Goal: Task Accomplishment & Management: Complete application form

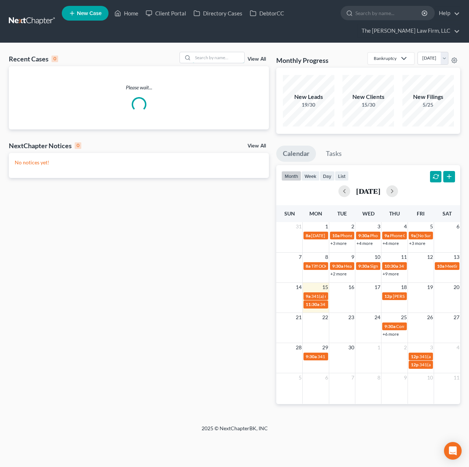
click at [220, 62] on input "search" at bounding box center [218, 57] width 51 height 11
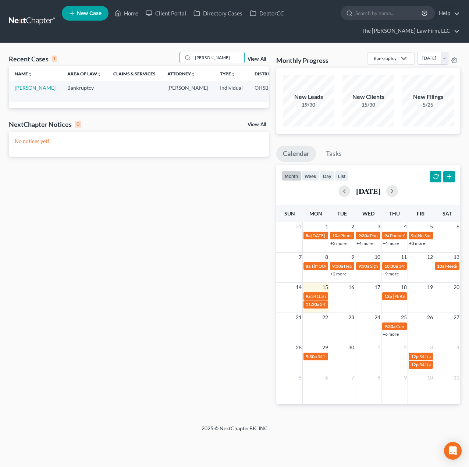
type input "abel"
click at [23, 91] on link "[PERSON_NAME]" at bounding box center [35, 88] width 41 height 6
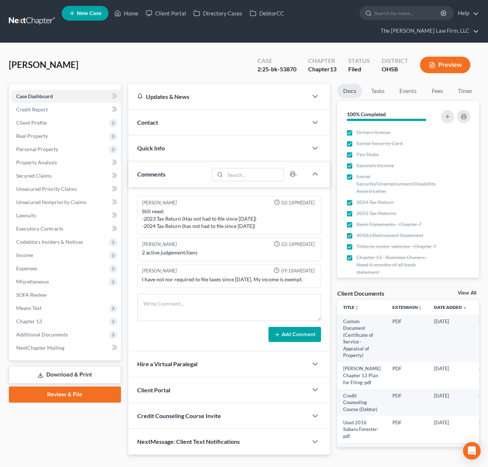
click at [29, 334] on span "Additional Documents" at bounding box center [42, 334] width 52 height 6
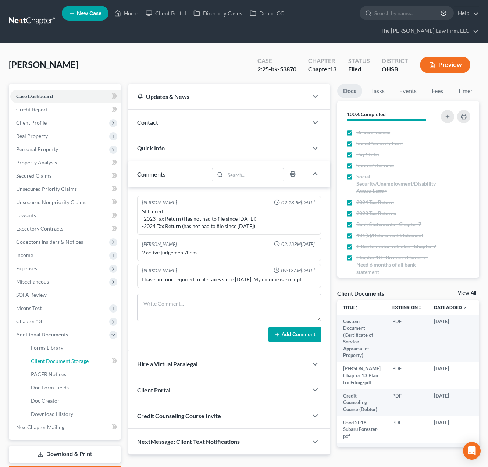
click at [56, 358] on span "Client Document Storage" at bounding box center [60, 361] width 58 height 6
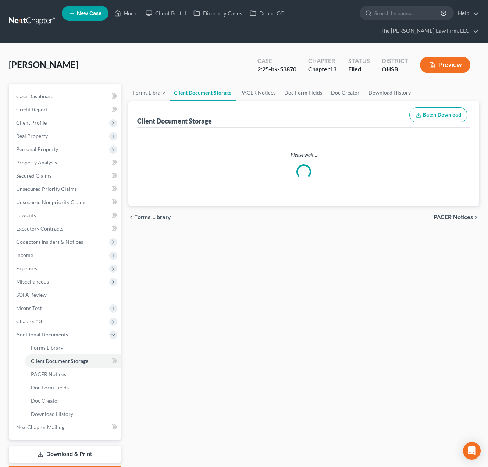
select select "52"
select select "61"
select select "7"
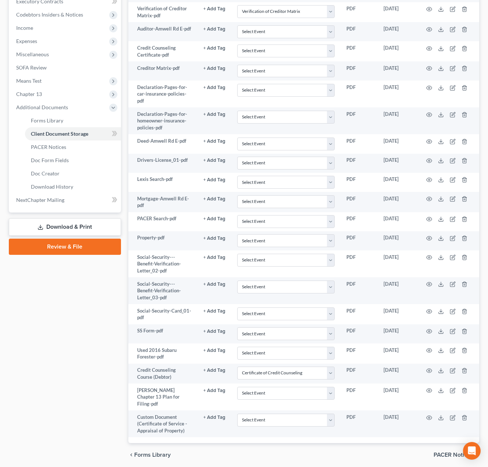
scroll to position [248, 0]
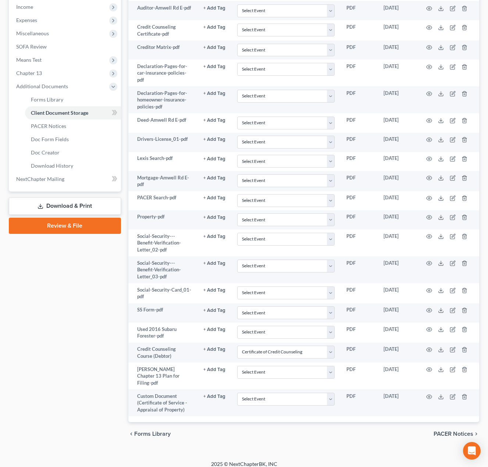
click at [437, 369] on td at bounding box center [448, 375] width 62 height 27
click at [440, 369] on icon at bounding box center [441, 369] width 6 height 6
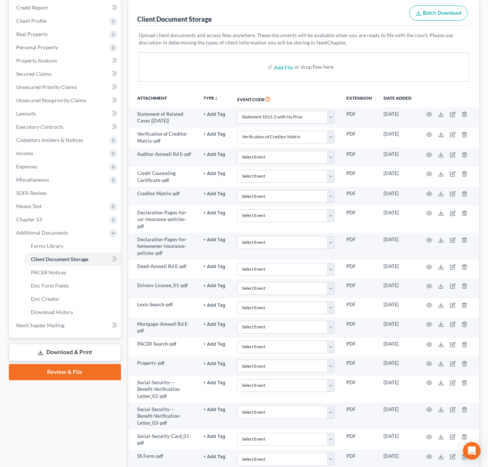
scroll to position [64, 0]
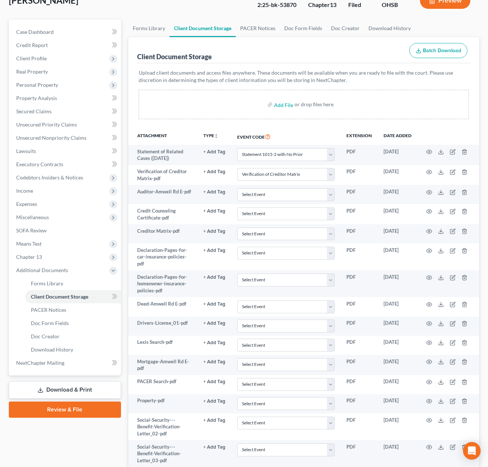
click at [35, 203] on span "Expenses" at bounding box center [26, 204] width 21 height 6
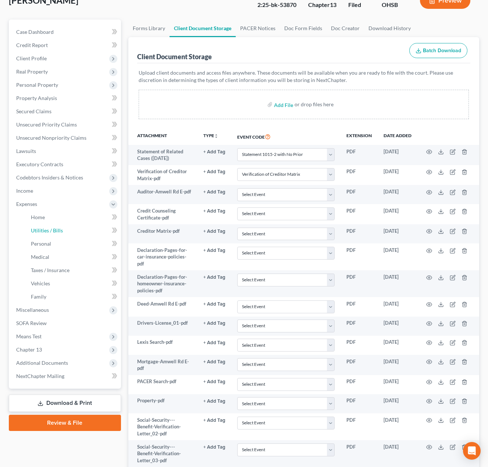
click at [50, 233] on span "Utilities / Bills" at bounding box center [47, 230] width 32 height 6
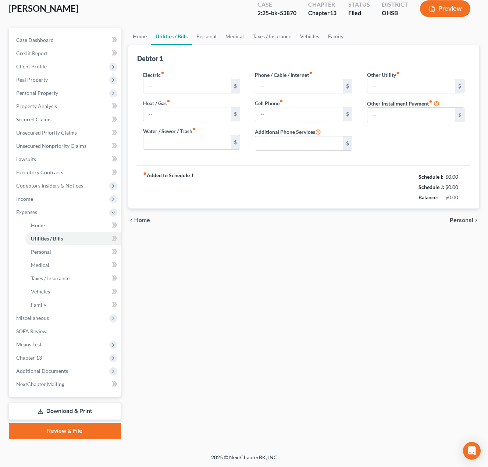
scroll to position [8, 0]
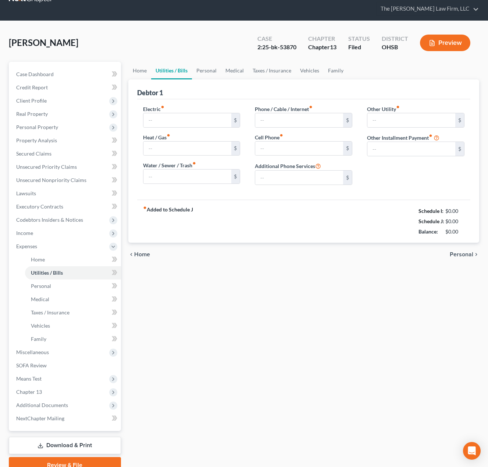
type input "100.00"
type input "110.00"
type input "50.53"
type input "93.00"
type input "36.00"
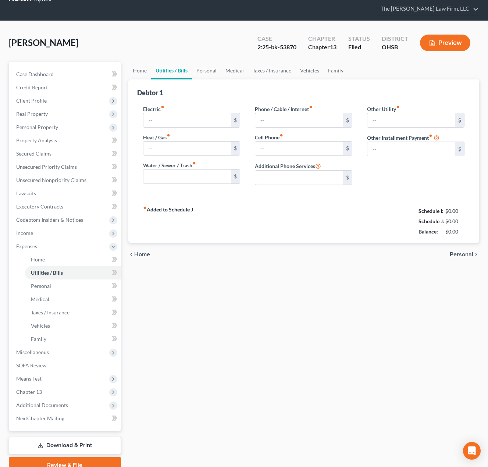
type input "0.00"
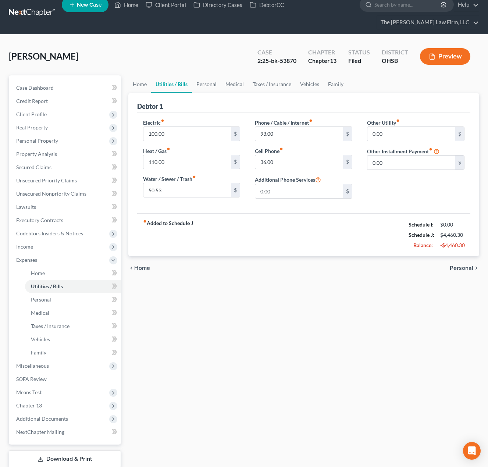
scroll to position [0, 0]
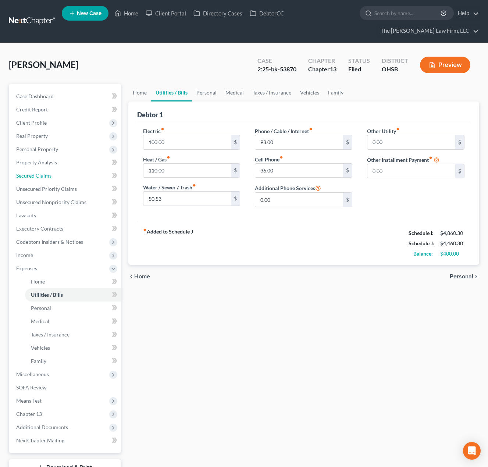
click at [44, 175] on span "Secured Claims" at bounding box center [33, 175] width 35 height 6
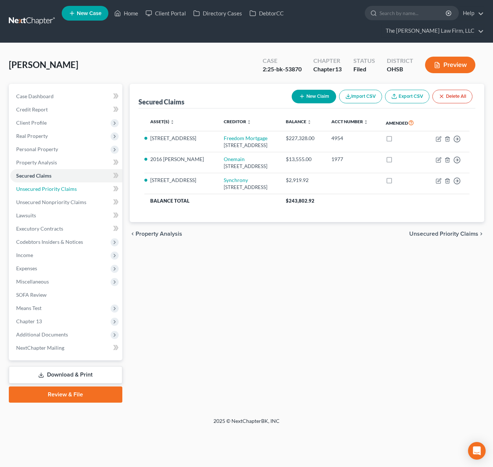
click at [43, 186] on span "Unsecured Priority Claims" at bounding box center [46, 189] width 61 height 6
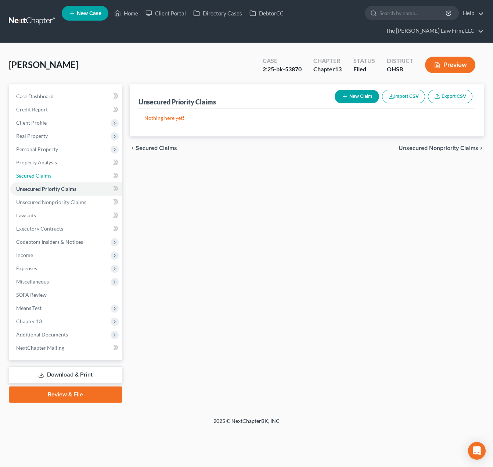
click at [43, 172] on span "Secured Claims" at bounding box center [33, 175] width 35 height 6
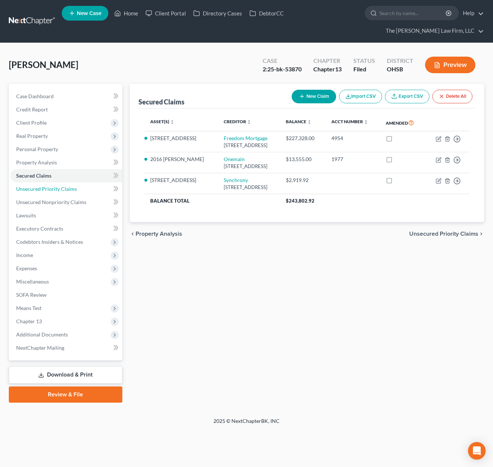
click at [51, 186] on span "Unsecured Priority Claims" at bounding box center [46, 189] width 61 height 6
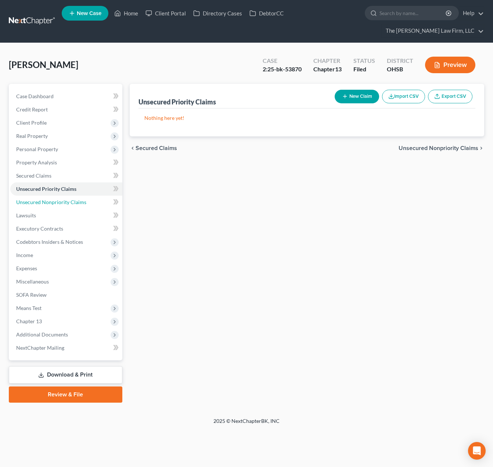
click at [48, 199] on span "Unsecured Nonpriority Claims" at bounding box center [51, 202] width 70 height 6
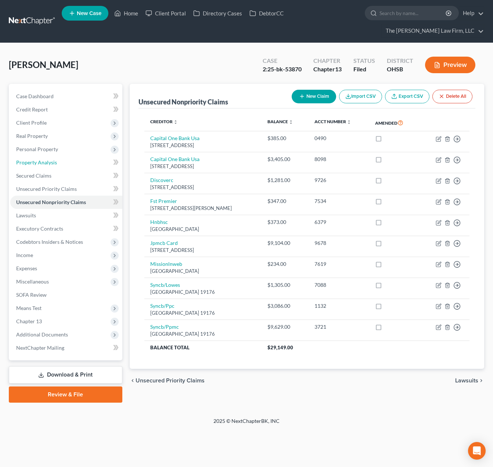
click at [47, 156] on link "Property Analysis" at bounding box center [66, 162] width 112 height 13
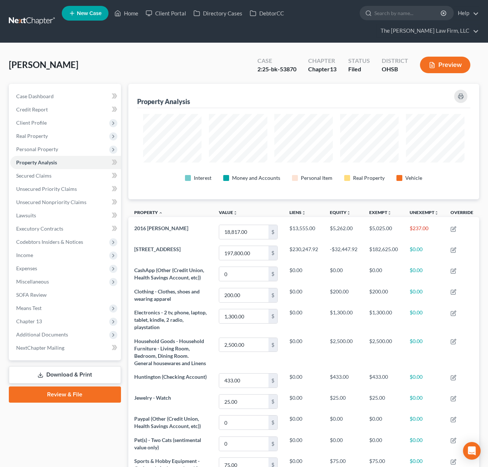
click at [54, 269] on span "Expenses" at bounding box center [65, 268] width 111 height 13
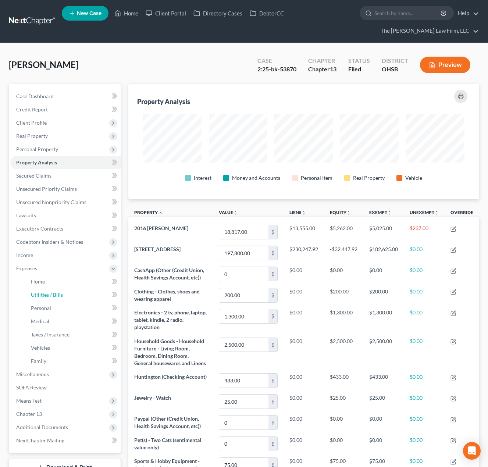
click at [51, 291] on span "Utilities / Bills" at bounding box center [47, 294] width 32 height 6
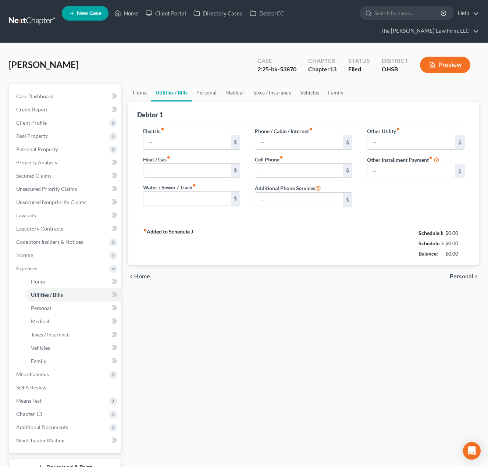
type input "100.00"
type input "110.00"
type input "50.53"
type input "93.00"
type input "36.00"
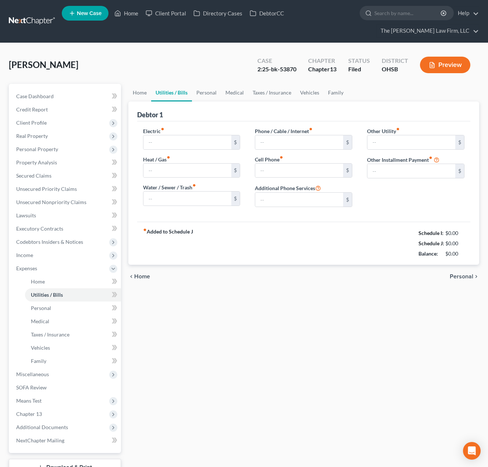
type input "0.00"
click at [53, 312] on link "Personal" at bounding box center [73, 307] width 96 height 13
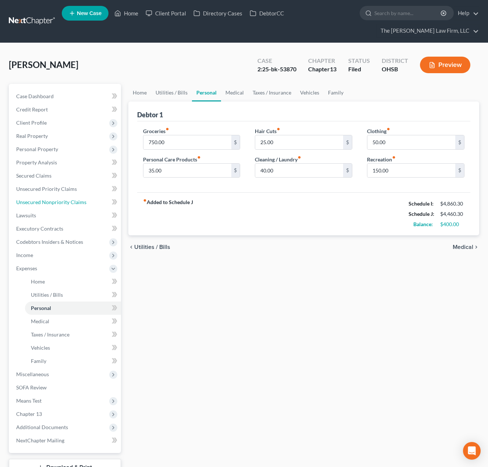
click at [51, 199] on span "Unsecured Nonpriority Claims" at bounding box center [51, 202] width 70 height 6
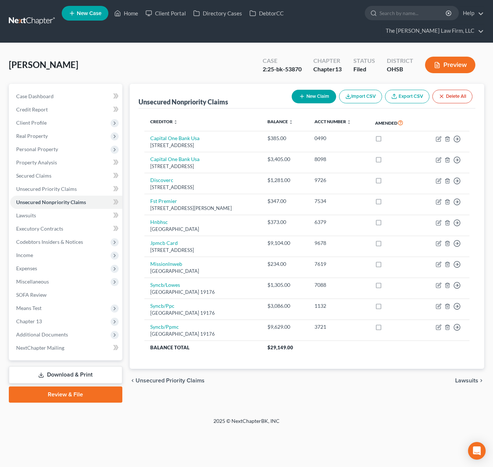
click at [48, 262] on span "Expenses" at bounding box center [66, 268] width 112 height 13
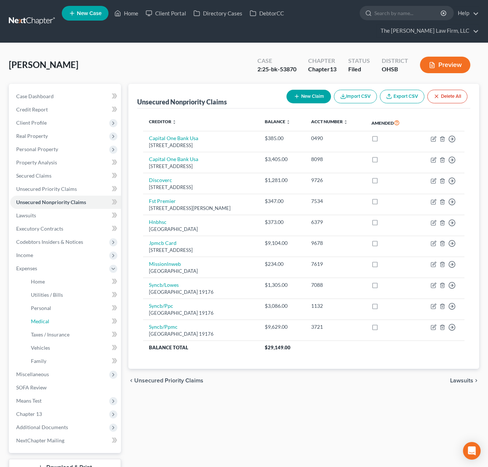
click at [57, 318] on link "Medical" at bounding box center [73, 321] width 96 height 13
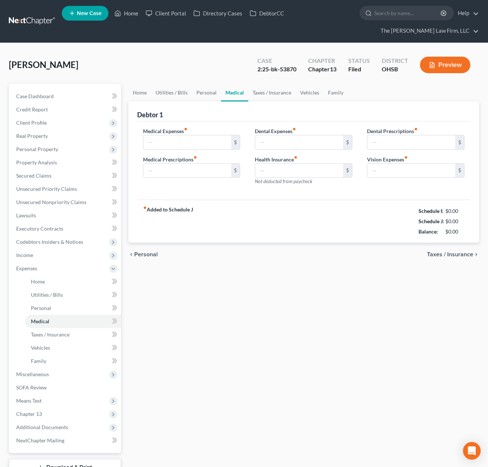
type input "0.00"
type input "40.00"
type input "0.00"
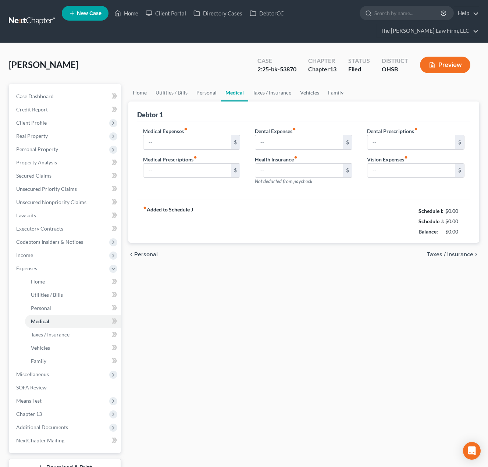
type input "0.00"
click at [140, 93] on link "Home" at bounding box center [139, 93] width 23 height 18
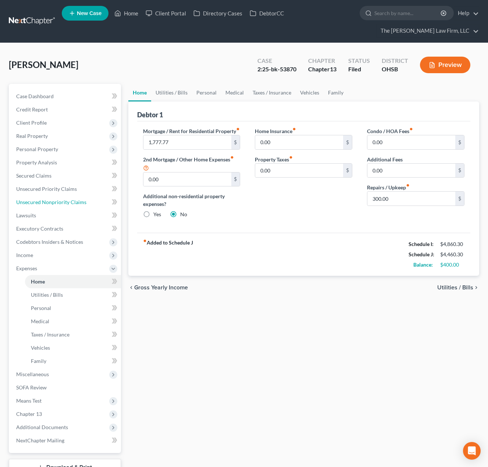
click at [64, 204] on span "Unsecured Nonpriority Claims" at bounding box center [51, 202] width 70 height 6
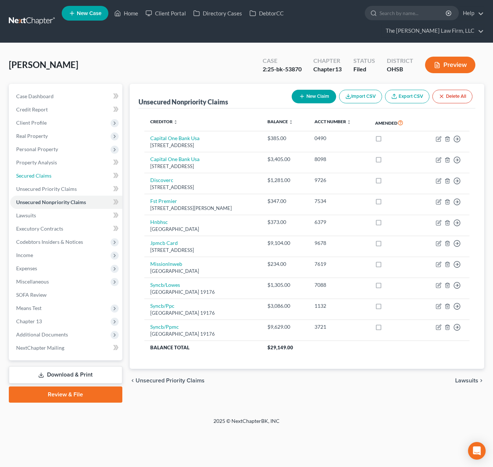
click at [35, 172] on span "Secured Claims" at bounding box center [33, 175] width 35 height 6
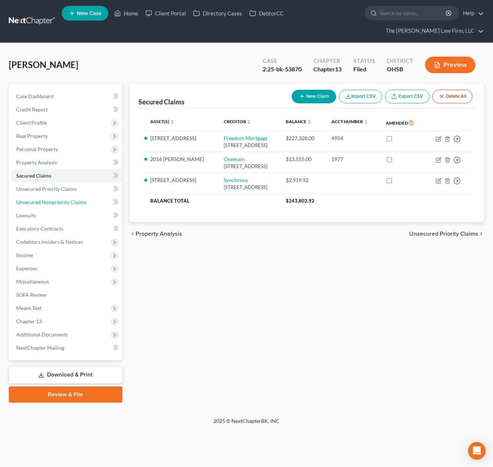
click at [51, 199] on span "Unsecured Nonpriority Claims" at bounding box center [51, 202] width 70 height 6
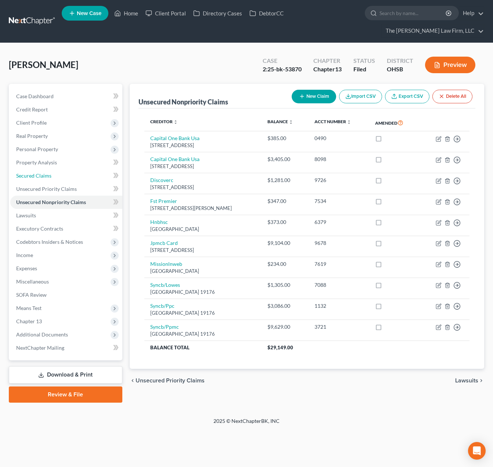
click at [50, 172] on span "Secured Claims" at bounding box center [33, 175] width 35 height 6
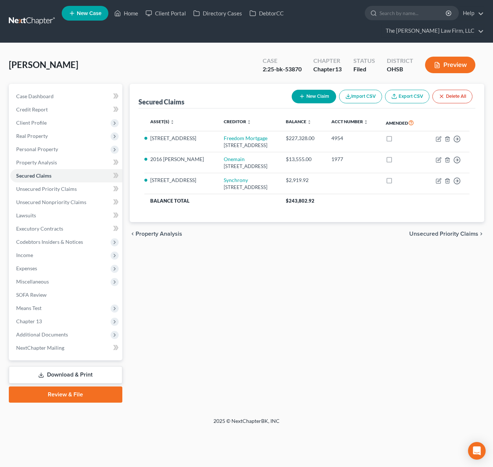
click at [57, 129] on span "Real Property" at bounding box center [66, 135] width 112 height 13
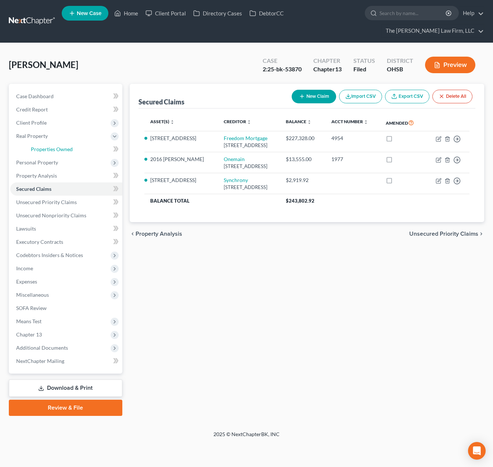
click at [56, 143] on link "Properties Owned" at bounding box center [73, 149] width 97 height 13
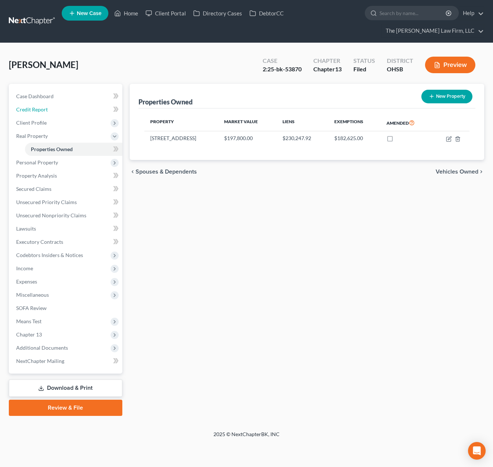
click at [51, 103] on link "Credit Report" at bounding box center [66, 109] width 112 height 13
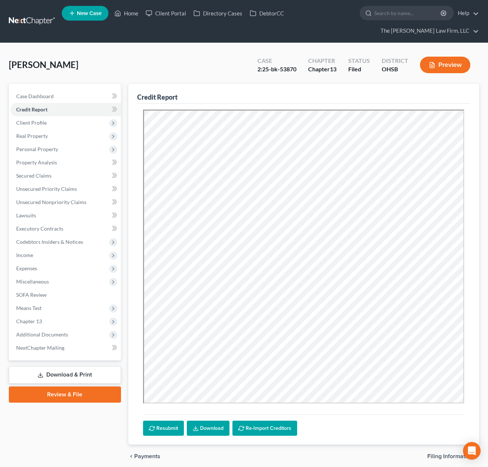
click at [24, 312] on span "Means Test" at bounding box center [65, 307] width 111 height 13
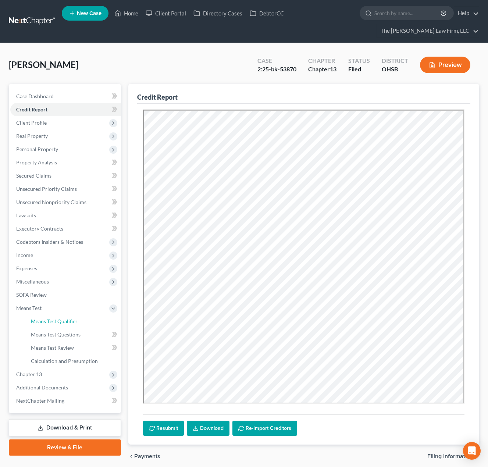
click at [35, 320] on span "Means Test Qualifier" at bounding box center [54, 321] width 47 height 6
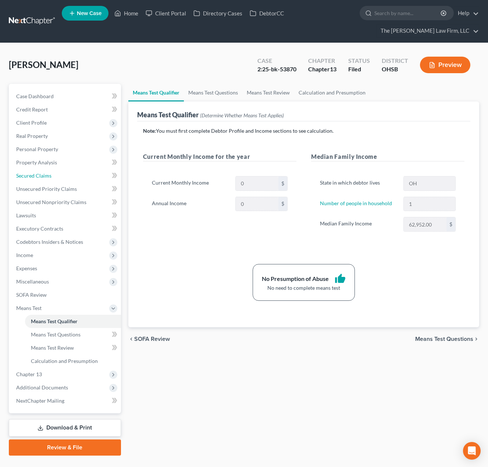
click at [50, 178] on span "Secured Claims" at bounding box center [33, 175] width 35 height 6
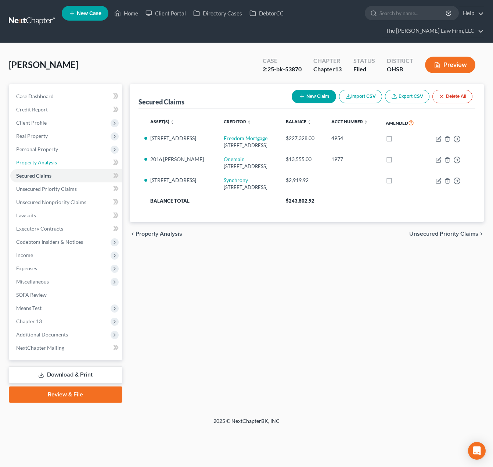
click at [31, 156] on link "Property Analysis" at bounding box center [66, 162] width 112 height 13
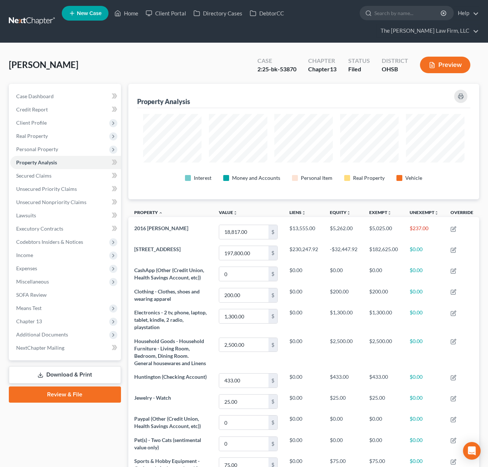
click at [50, 152] on span "Personal Property" at bounding box center [37, 149] width 42 height 6
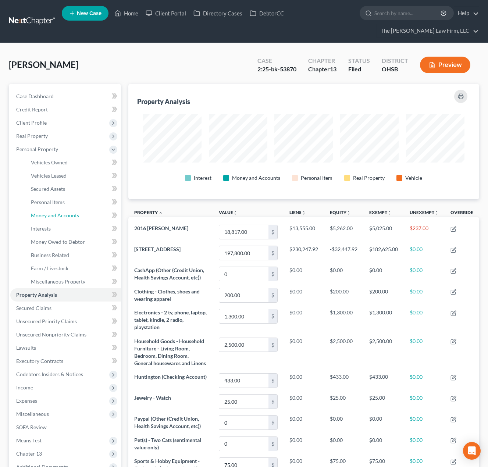
click at [55, 217] on span "Money and Accounts" at bounding box center [55, 215] width 48 height 6
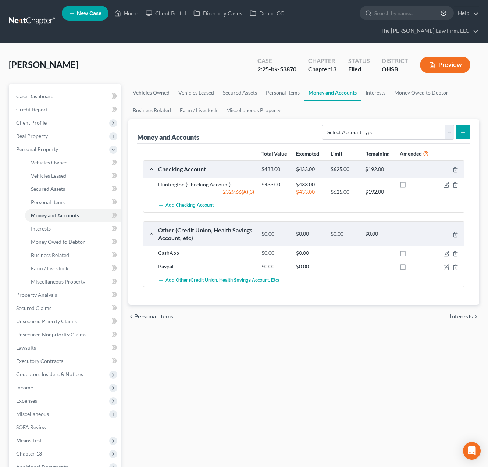
click at [50, 127] on span "Client Profile" at bounding box center [65, 122] width 111 height 13
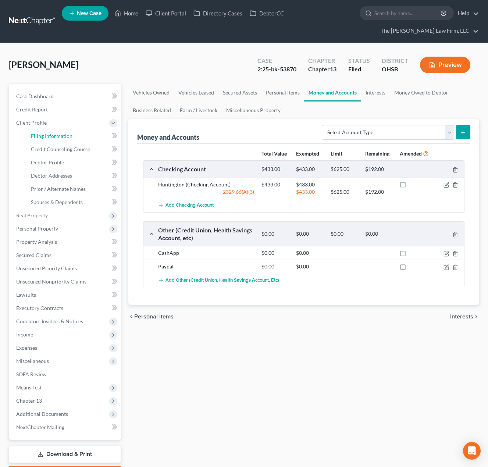
click at [50, 135] on span "Filing Information" at bounding box center [52, 136] width 42 height 6
select select "1"
select select "0"
select select "3"
select select "36"
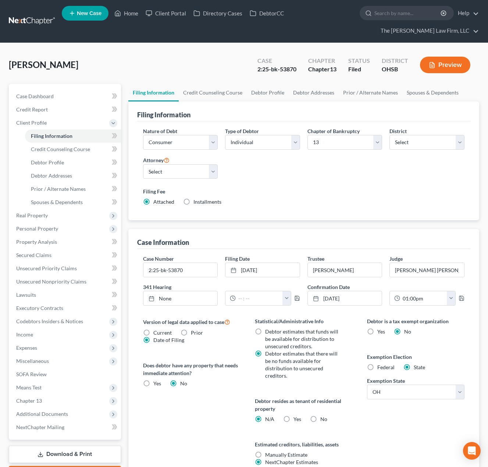
click at [49, 349] on span "Expenses" at bounding box center [65, 347] width 111 height 13
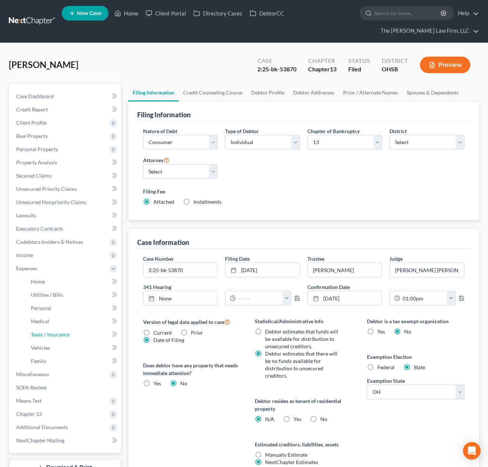
click at [46, 335] on span "Taxes / Insurance" at bounding box center [50, 334] width 39 height 6
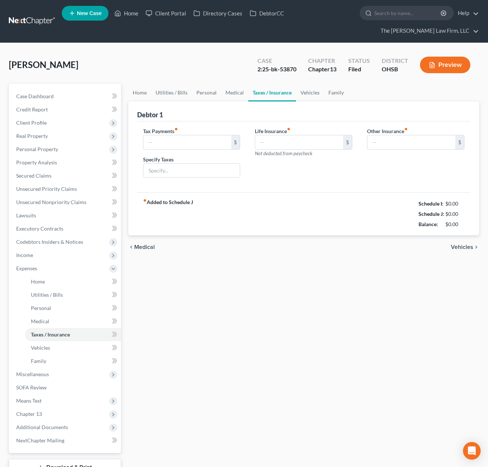
type input "0.00"
click at [226, 93] on link "Medical" at bounding box center [234, 93] width 27 height 18
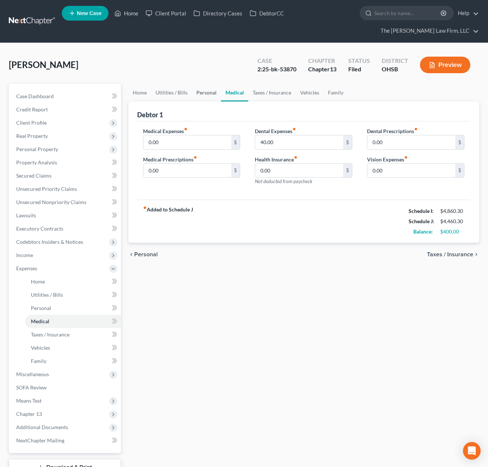
click at [208, 95] on link "Personal" at bounding box center [206, 93] width 29 height 18
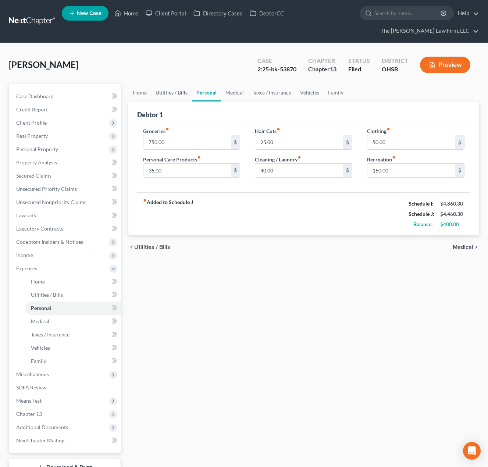
click at [182, 93] on link "Utilities / Bills" at bounding box center [171, 93] width 41 height 18
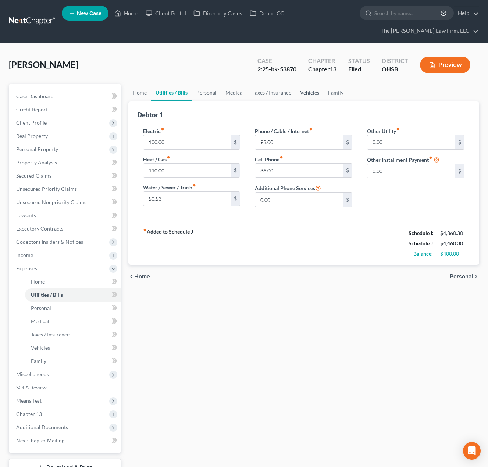
click at [300, 91] on link "Vehicles" at bounding box center [309, 93] width 28 height 18
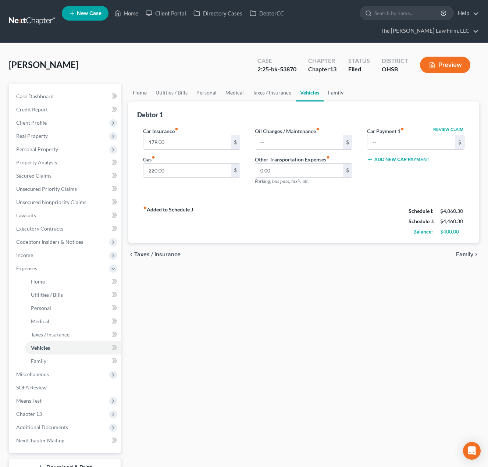
click at [338, 92] on link "Family" at bounding box center [335, 93] width 24 height 18
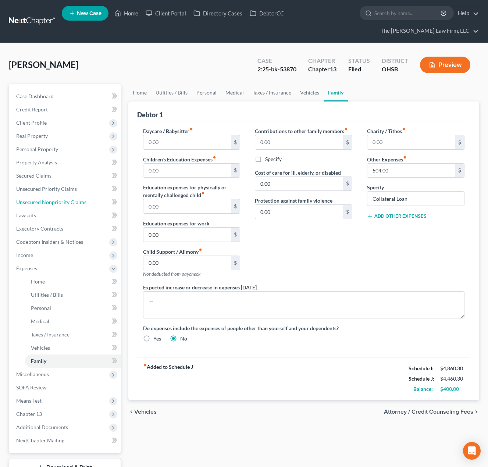
click at [47, 198] on link "Unsecured Nonpriority Claims" at bounding box center [65, 202] width 111 height 13
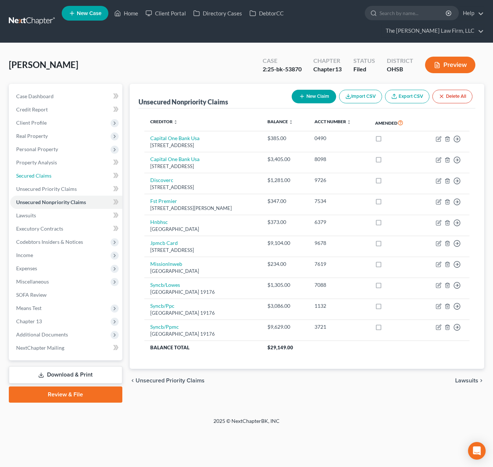
click at [49, 172] on span "Secured Claims" at bounding box center [33, 175] width 35 height 6
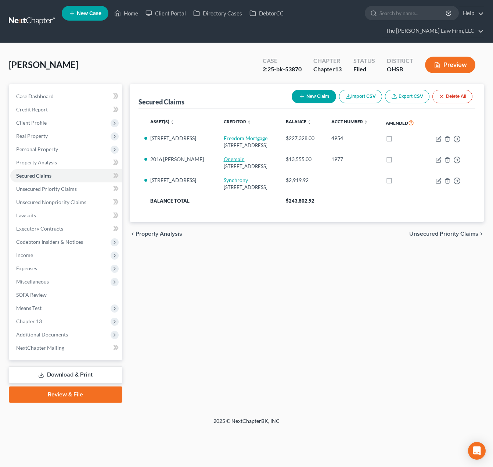
click at [224, 160] on link "Onemain" at bounding box center [234, 159] width 21 height 6
select select "15"
select select "0"
select select "2"
select select "0"
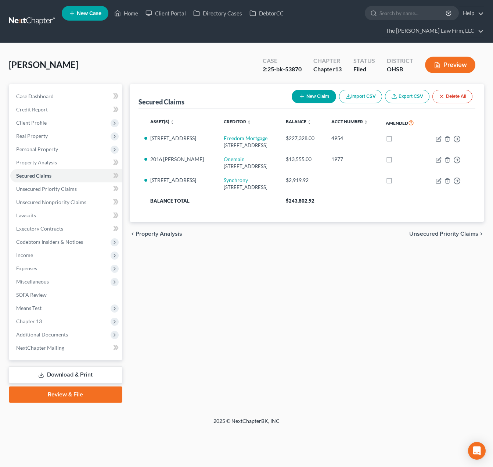
select select "0"
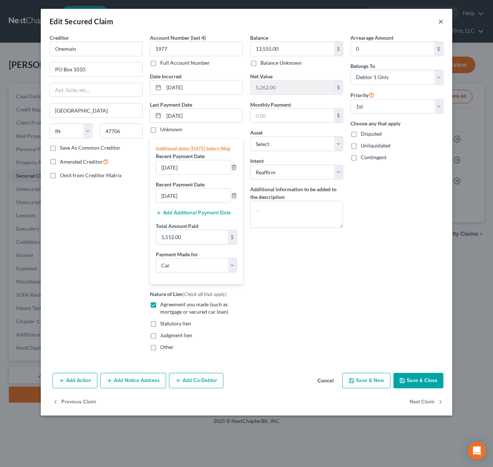
click at [442, 21] on button "×" at bounding box center [440, 21] width 5 height 9
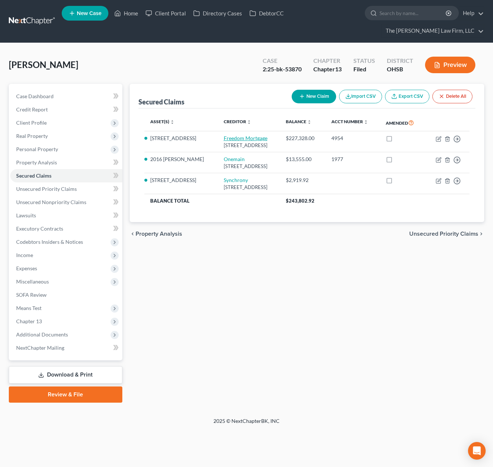
click at [228, 135] on link "Freedom Mortgage" at bounding box center [246, 138] width 44 height 6
select select "15"
select select "3"
select select "12"
select select "2"
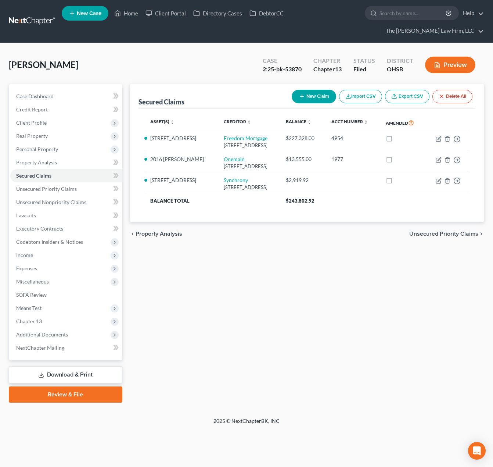
select select "0"
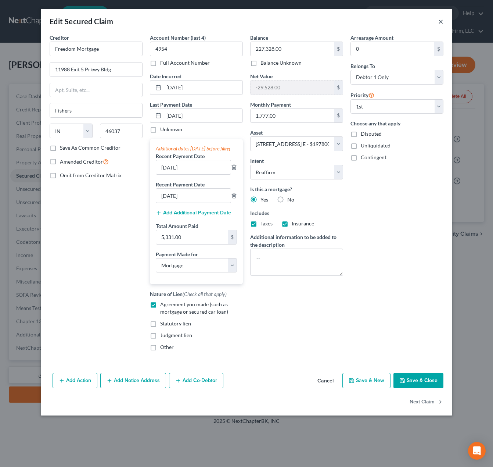
click at [440, 23] on button "×" at bounding box center [440, 21] width 5 height 9
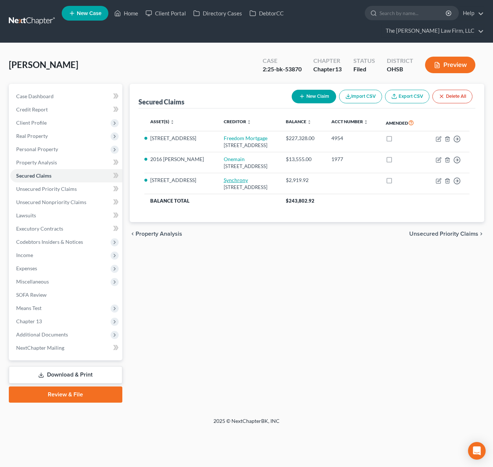
click at [230, 181] on link "Synchrony" at bounding box center [236, 180] width 24 height 6
select select "46"
select select "12"
select select "3"
select select "0"
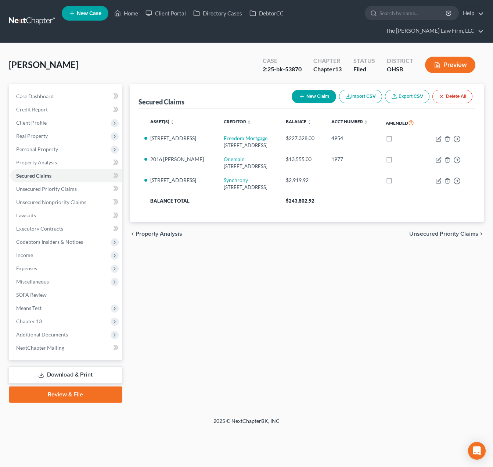
select select "0"
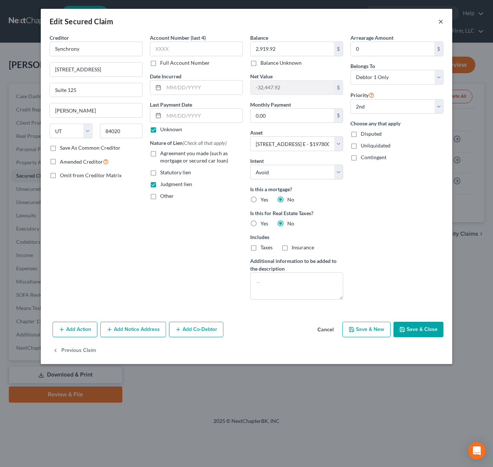
click at [440, 22] on button "×" at bounding box center [440, 21] width 5 height 9
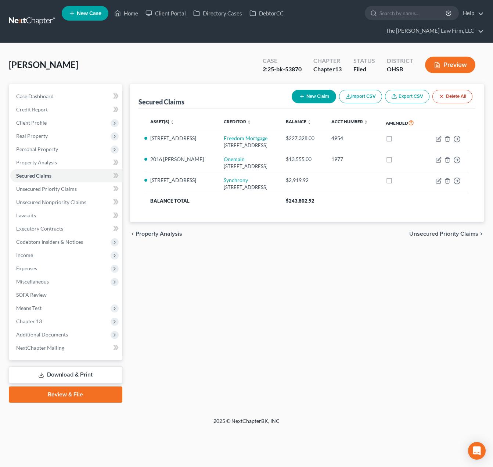
click at [38, 331] on span "Additional Documents" at bounding box center [42, 334] width 52 height 6
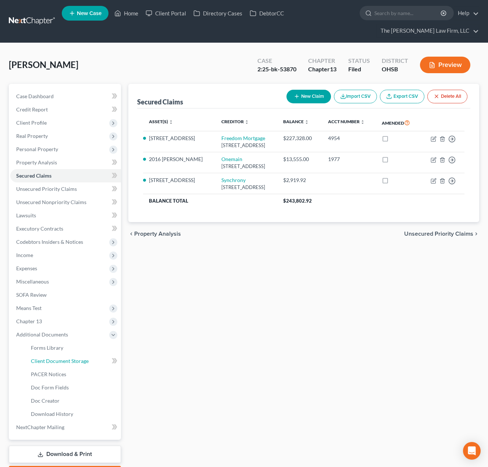
click at [48, 365] on link "Client Document Storage" at bounding box center [73, 360] width 96 height 13
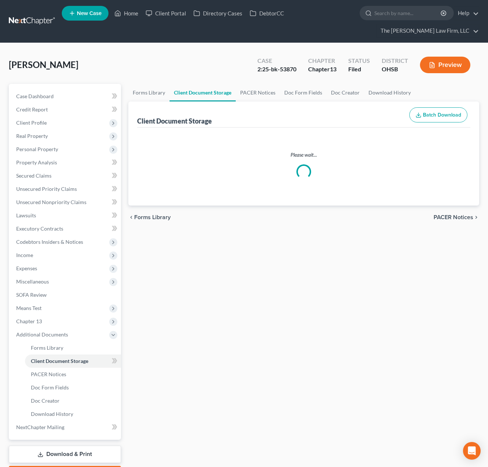
select select "52"
select select "61"
select select "7"
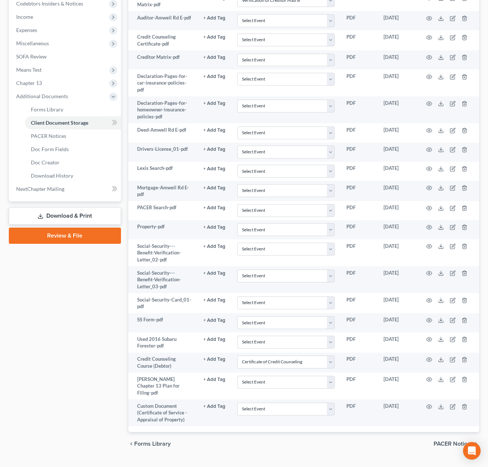
scroll to position [248, 0]
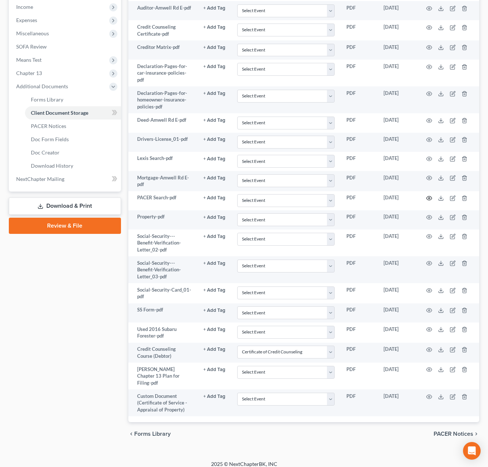
click at [430, 198] on icon "button" at bounding box center [429, 198] width 6 height 6
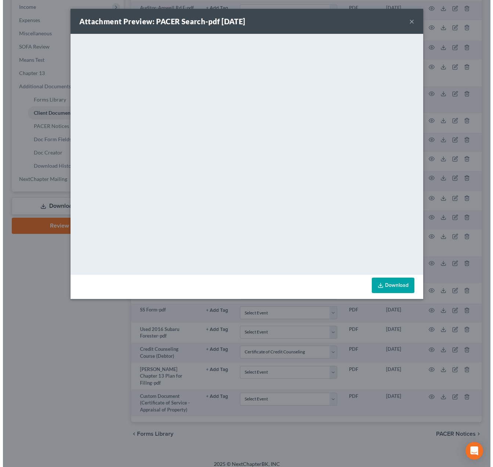
scroll to position [214, 0]
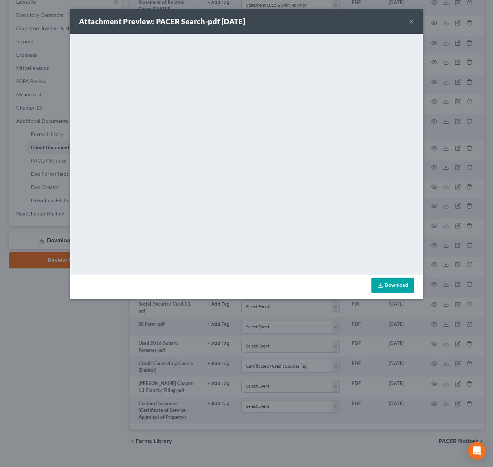
click at [411, 21] on button "×" at bounding box center [411, 21] width 5 height 9
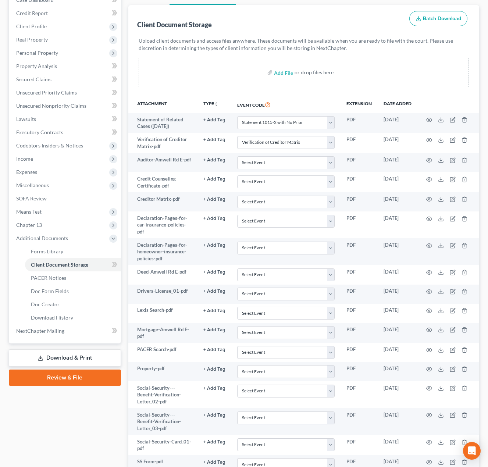
scroll to position [0, 0]
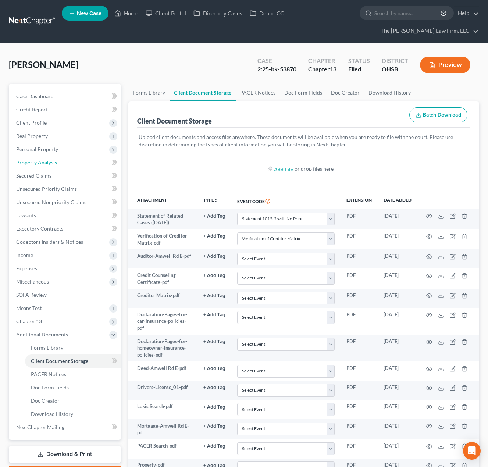
click at [52, 162] on span "Property Analysis" at bounding box center [36, 162] width 41 height 6
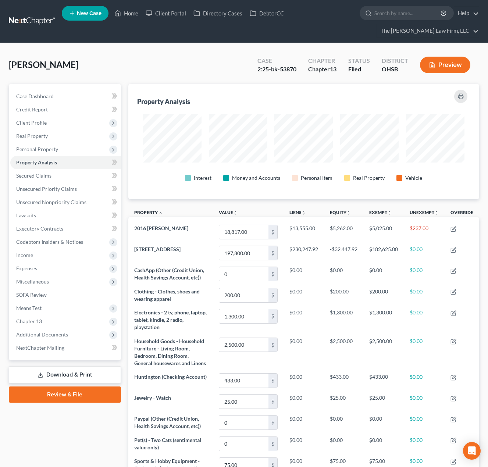
click at [47, 147] on span "Personal Property" at bounding box center [37, 149] width 42 height 6
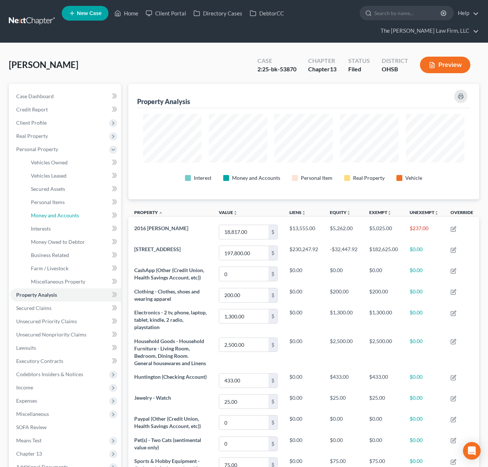
click at [54, 214] on span "Money and Accounts" at bounding box center [55, 215] width 48 height 6
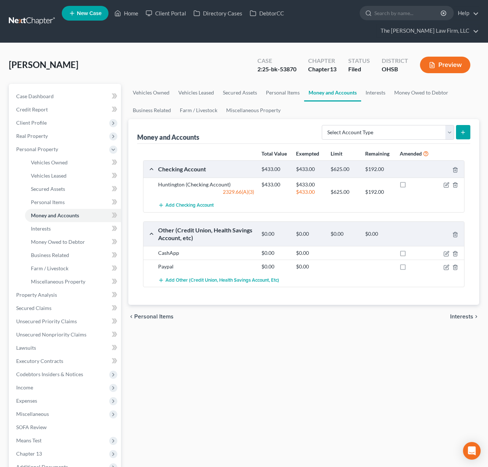
scroll to position [61, 0]
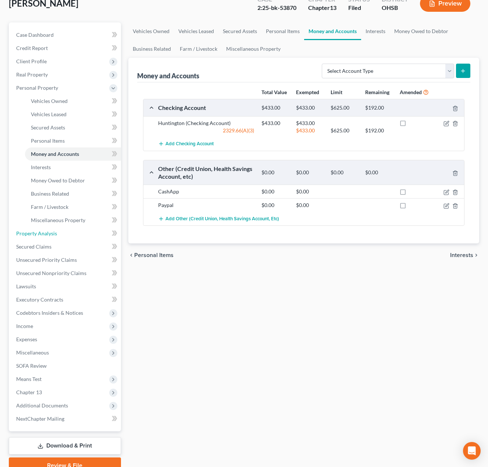
click at [46, 236] on link "Property Analysis" at bounding box center [65, 233] width 111 height 13
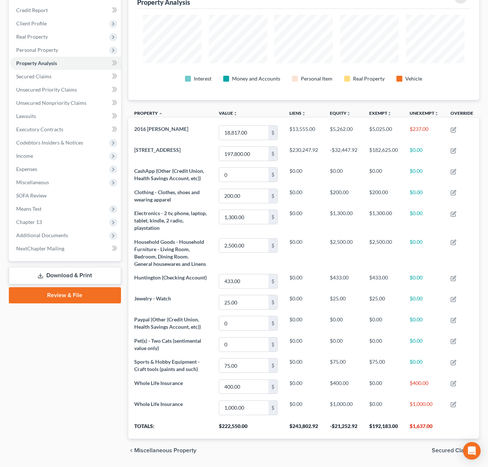
scroll to position [122, 0]
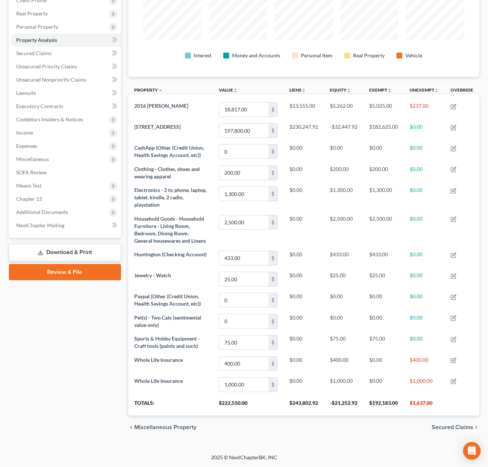
click at [54, 211] on span "Additional Documents" at bounding box center [42, 212] width 52 height 6
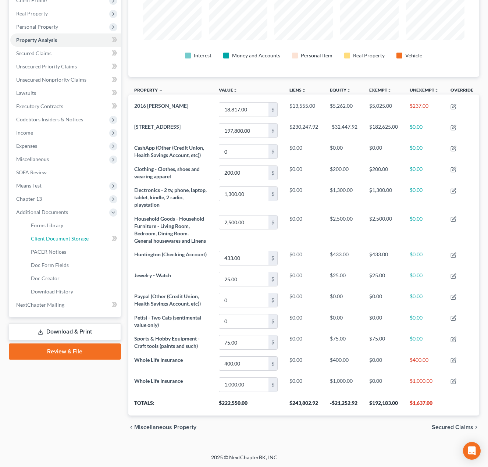
click at [52, 240] on span "Client Document Storage" at bounding box center [60, 238] width 58 height 6
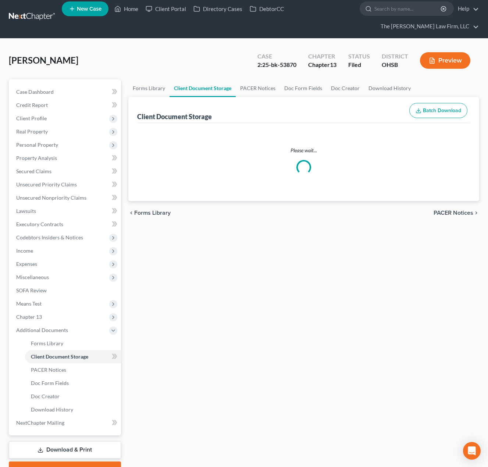
select select "52"
select select "61"
select select "7"
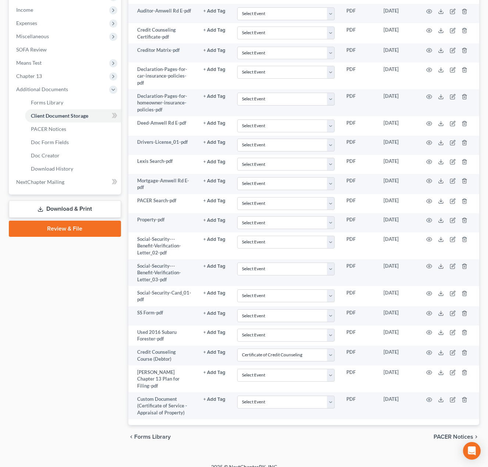
click at [425, 201] on td at bounding box center [448, 203] width 62 height 19
click at [427, 201] on icon "button" at bounding box center [429, 201] width 6 height 6
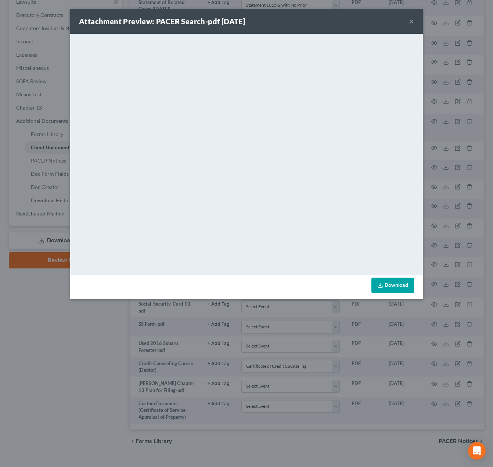
click at [411, 22] on button "×" at bounding box center [411, 21] width 5 height 9
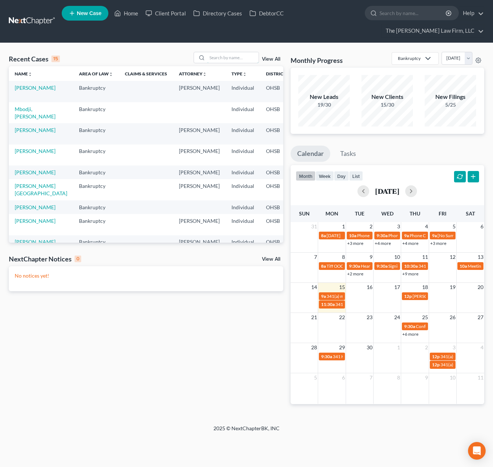
click at [232, 52] on input "search" at bounding box center [232, 57] width 51 height 11
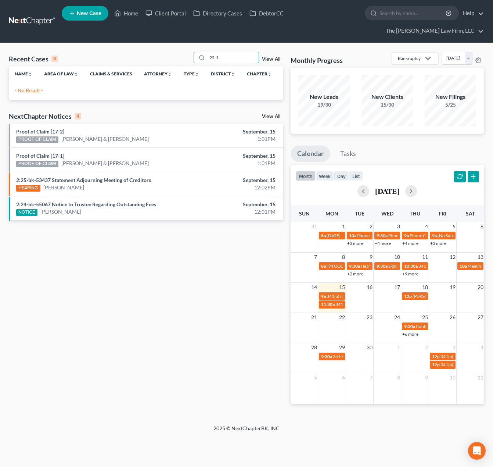
click at [233, 52] on input "25-1" at bounding box center [232, 57] width 51 height 11
click at [178, 52] on div "Recent Cases 0 25-1 View All" at bounding box center [146, 59] width 275 height 14
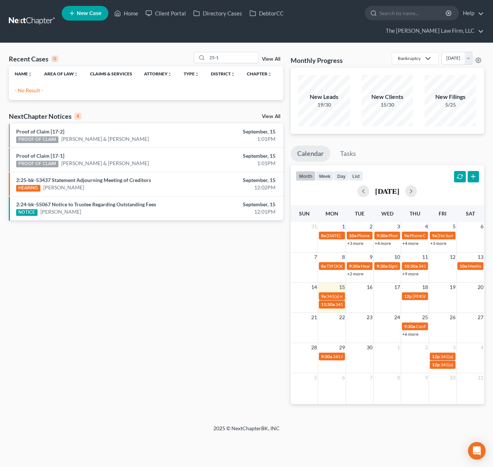
click at [234, 52] on input "25-1" at bounding box center [232, 57] width 51 height 11
type input "2"
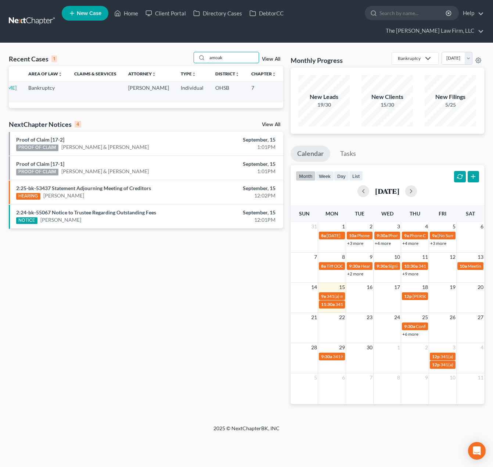
scroll to position [0, 41]
click at [229, 52] on input "amoak" at bounding box center [232, 57] width 51 height 11
click at [237, 52] on div "[PERSON_NAME]" at bounding box center [226, 57] width 65 height 11
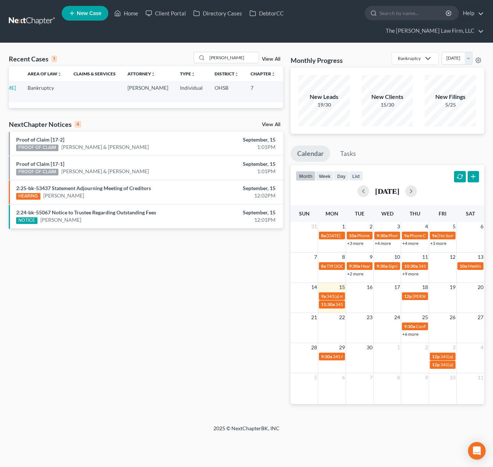
click at [237, 52] on div "[PERSON_NAME]" at bounding box center [226, 57] width 65 height 11
click at [237, 52] on input "[PERSON_NAME]" at bounding box center [232, 57] width 51 height 11
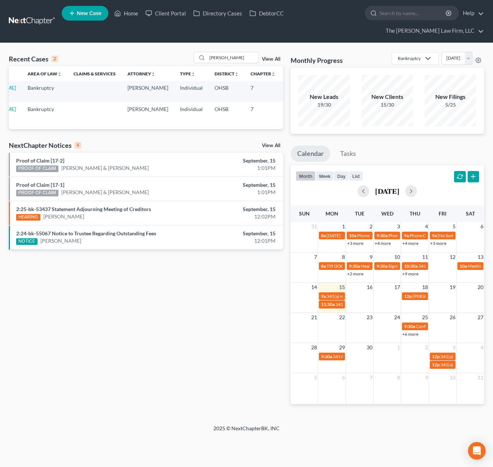
click at [239, 52] on input "[PERSON_NAME]" at bounding box center [232, 57] width 51 height 11
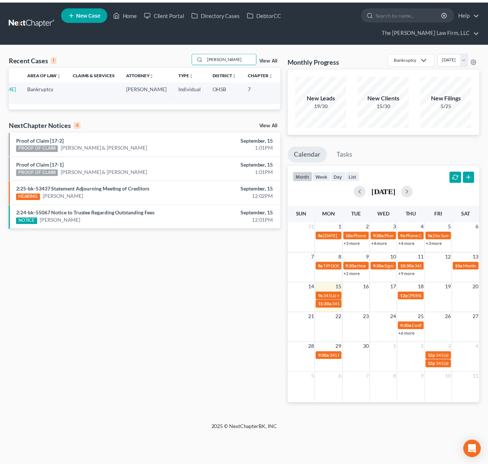
scroll to position [0, 0]
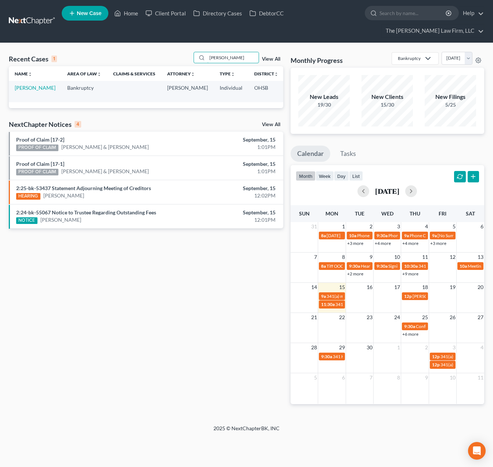
type input "[PERSON_NAME]"
click at [26, 85] on link "[PERSON_NAME]" at bounding box center [35, 88] width 41 height 6
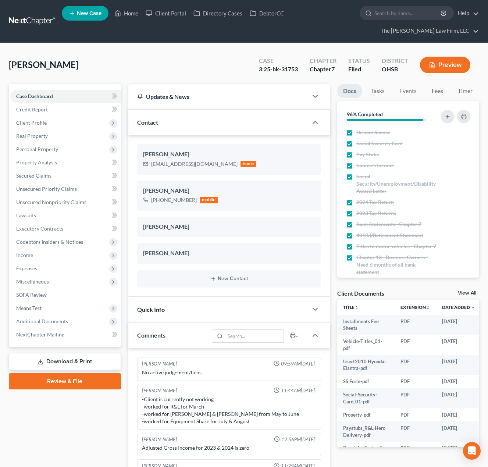
scroll to position [15, 0]
